Goal: Information Seeking & Learning: Find specific fact

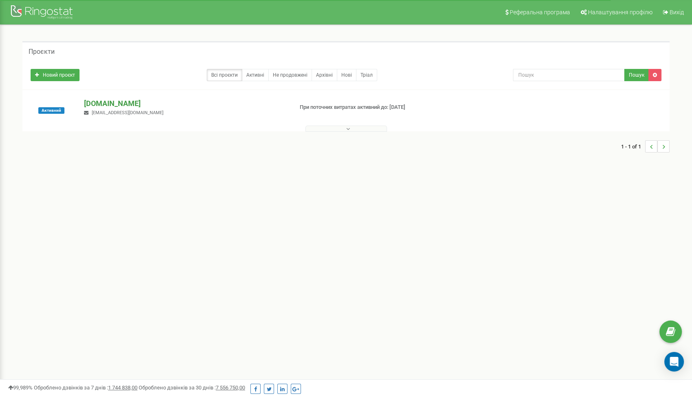
click at [104, 102] on p "[DOMAIN_NAME]" at bounding box center [185, 103] width 202 height 11
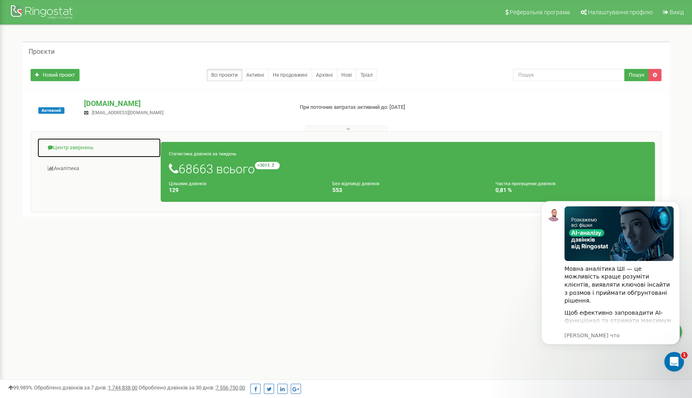
click at [70, 146] on link "Центр звернень" at bounding box center [99, 148] width 124 height 20
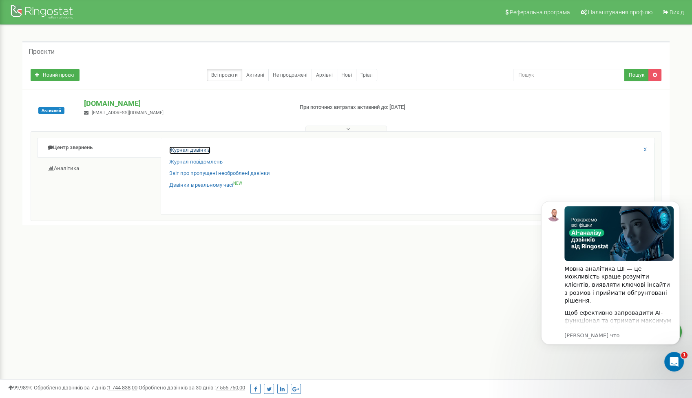
click at [191, 148] on link "Журнал дзвінків" at bounding box center [189, 150] width 41 height 8
click at [675, 206] on button "Dismiss notification" at bounding box center [677, 203] width 11 height 11
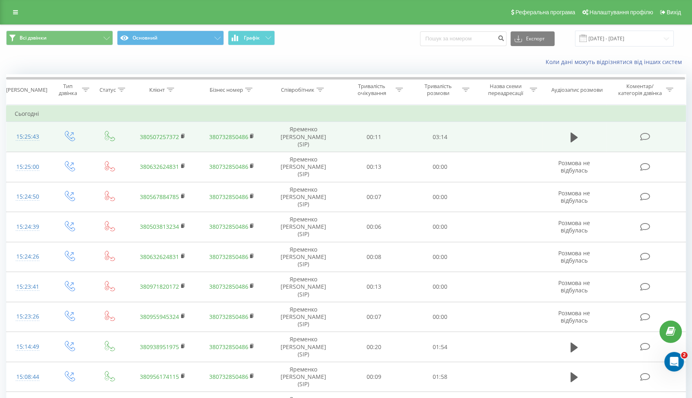
click at [566, 135] on td at bounding box center [574, 137] width 64 height 30
click at [570, 135] on icon at bounding box center [573, 137] width 7 height 10
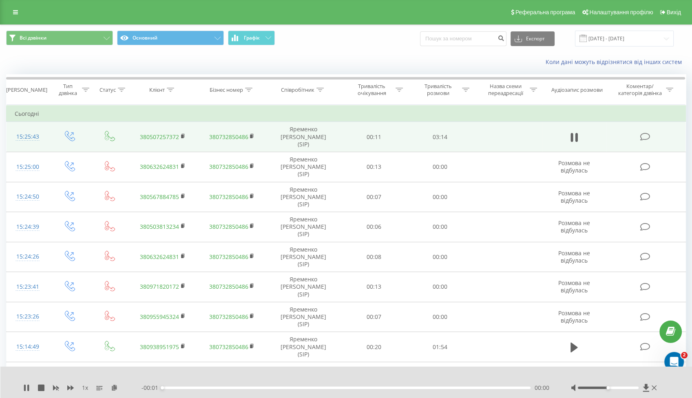
click at [304, 385] on div "- 00:01 00:00 00:00" at bounding box center [345, 388] width 409 height 8
click at [303, 386] on div "- 03:15 00:00 00:00" at bounding box center [345, 388] width 409 height 8
click at [305, 388] on div "00:00" at bounding box center [346, 387] width 368 height 2
click at [282, 389] on div "- 01:40 01:34 01:34" at bounding box center [345, 388] width 409 height 8
click at [282, 387] on div "01:34" at bounding box center [346, 387] width 368 height 2
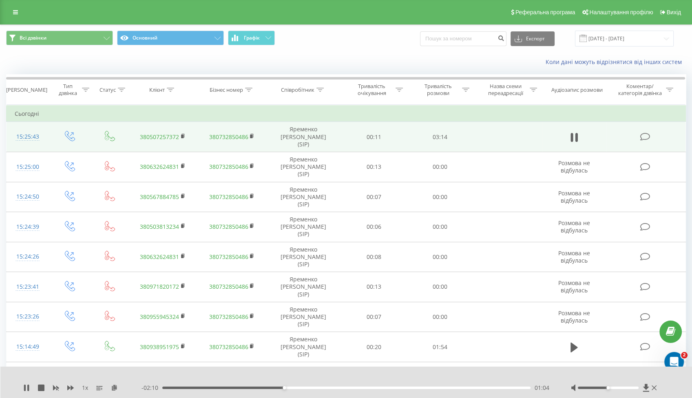
click at [265, 389] on div "- 02:10 01:04 01:04" at bounding box center [345, 388] width 409 height 8
click at [258, 386] on div "01:04" at bounding box center [346, 387] width 368 height 2
click at [279, 389] on div "- 02:08 01:06 01:06" at bounding box center [345, 388] width 409 height 8
click at [278, 389] on div "- 02:08 01:06 01:06" at bounding box center [345, 388] width 409 height 8
click at [277, 388] on div "01:06" at bounding box center [346, 387] width 368 height 2
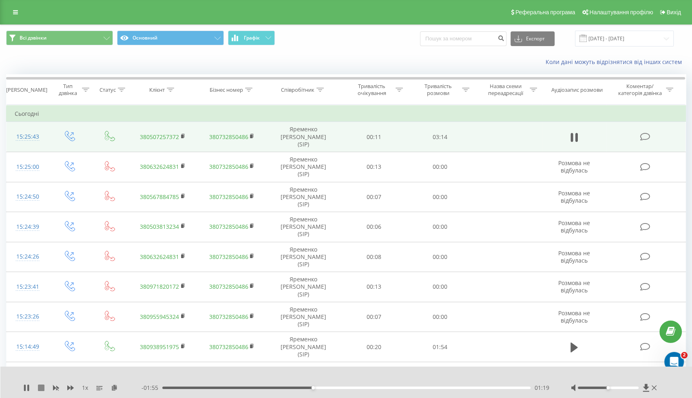
click at [38, 386] on icon at bounding box center [41, 387] width 7 height 7
click at [114, 386] on icon at bounding box center [114, 387] width 7 height 6
